Goal: Find specific page/section: Find specific page/section

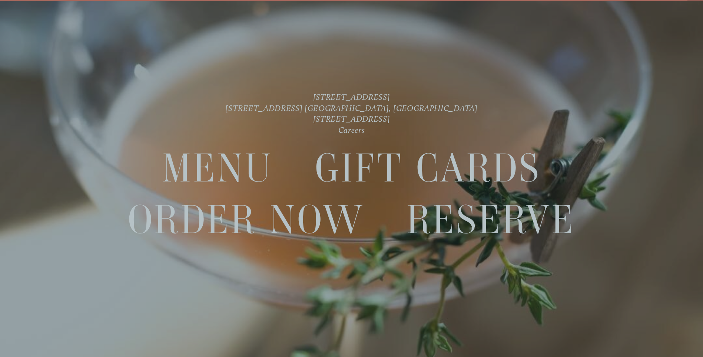
scroll to position [16, 0]
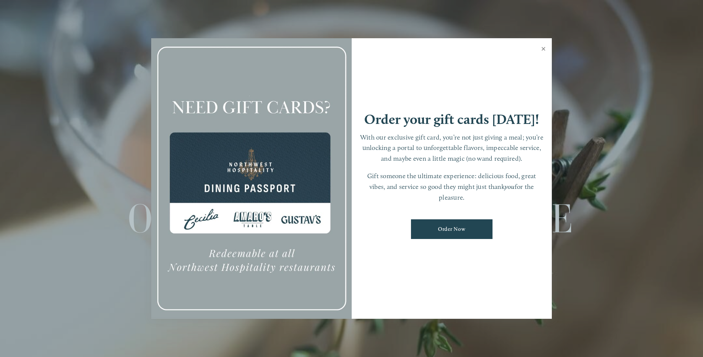
click at [542, 48] on link "Close" at bounding box center [543, 49] width 14 height 21
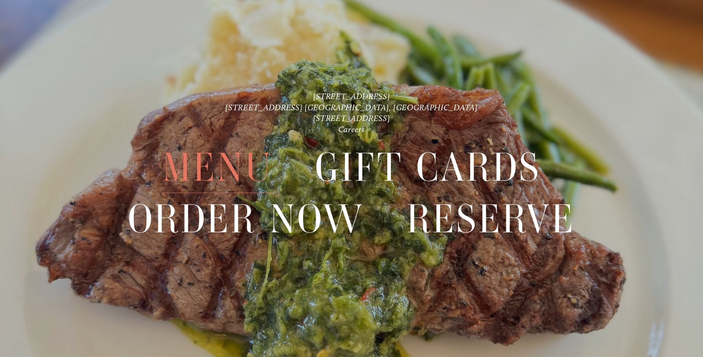
click at [228, 165] on span "Menu" at bounding box center [217, 167] width 110 height 51
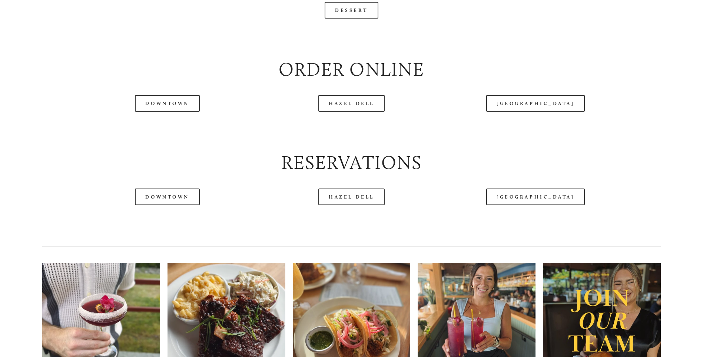
scroll to position [964, 0]
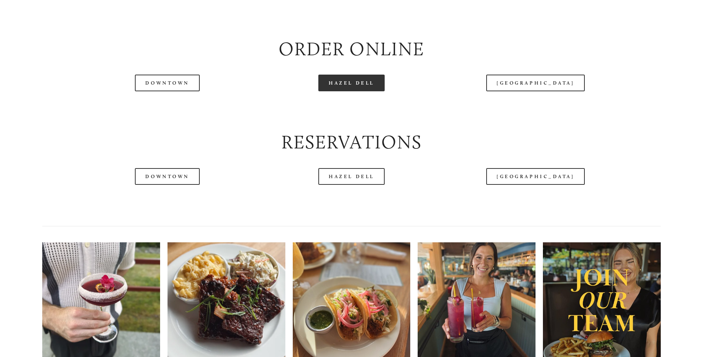
click at [350, 91] on link "Hazel Dell" at bounding box center [351, 83] width 66 height 17
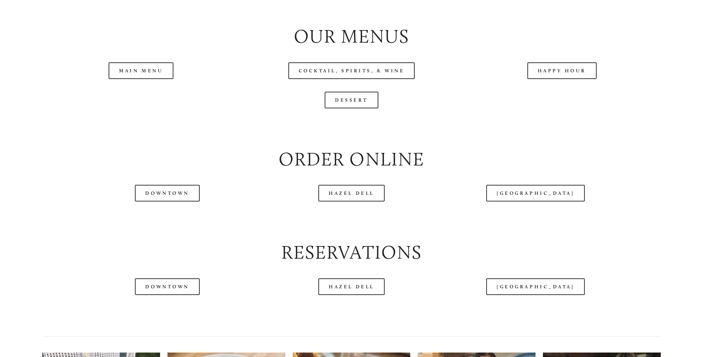
scroll to position [890, 0]
